Goal: Navigation & Orientation: Find specific page/section

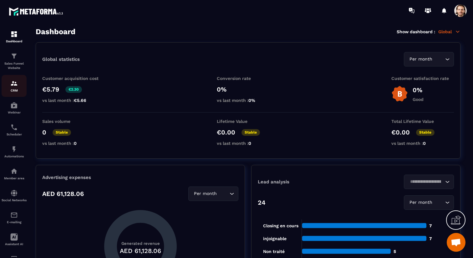
click at [17, 84] on img at bounding box center [14, 83] width 8 height 8
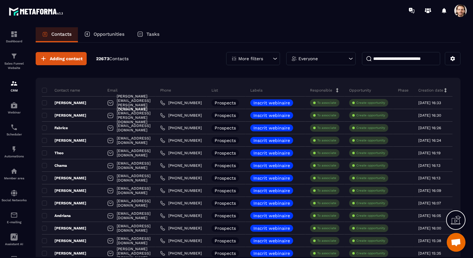
click at [461, 13] on span at bounding box center [460, 10] width 13 height 13
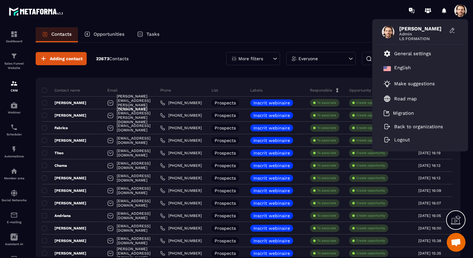
click at [168, 17] on div "Hanouna Sebastien Admin LS FORMATION General settings English Make suggestions …" at bounding box center [274, 10] width 400 height 21
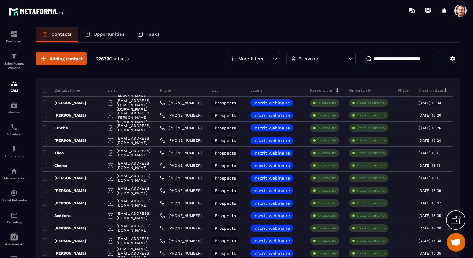
click at [126, 33] on div "Opportunities" at bounding box center [104, 34] width 53 height 15
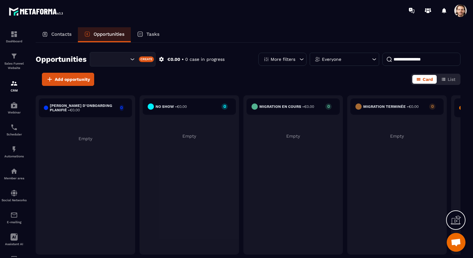
click at [130, 59] on icon "Search for option" at bounding box center [132, 59] width 6 height 6
click at [121, 71] on p "FrenchyPartners" at bounding box center [122, 72] width 53 height 6
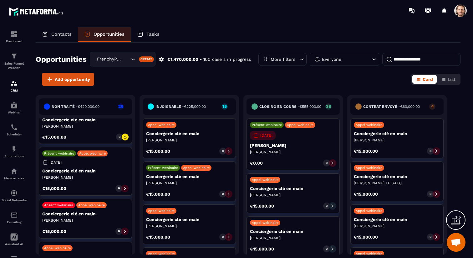
scroll to position [1165, 0]
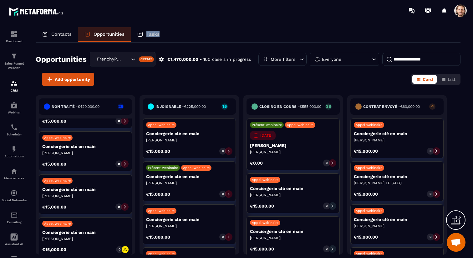
click at [159, 36] on p "Tasks" at bounding box center [152, 34] width 13 height 6
